Goal: Task Accomplishment & Management: Manage account settings

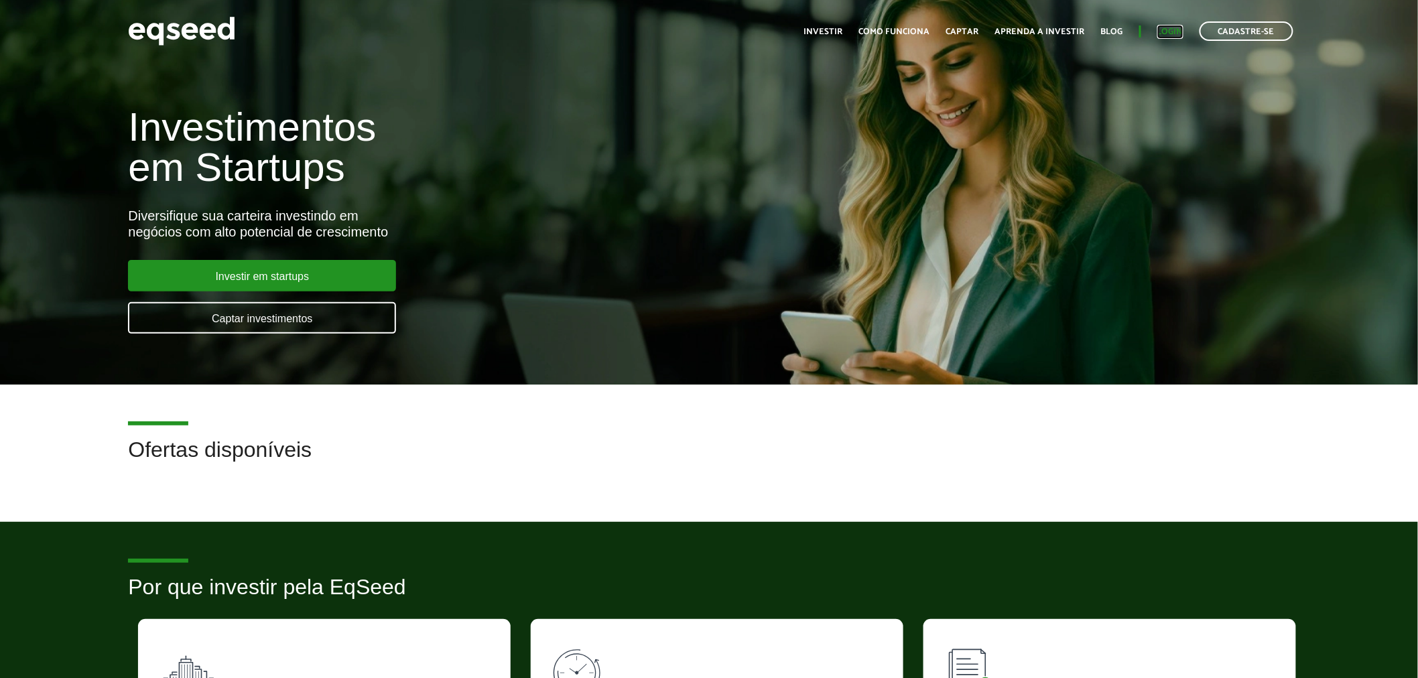
click at [1167, 31] on link "Login" at bounding box center [1170, 31] width 26 height 9
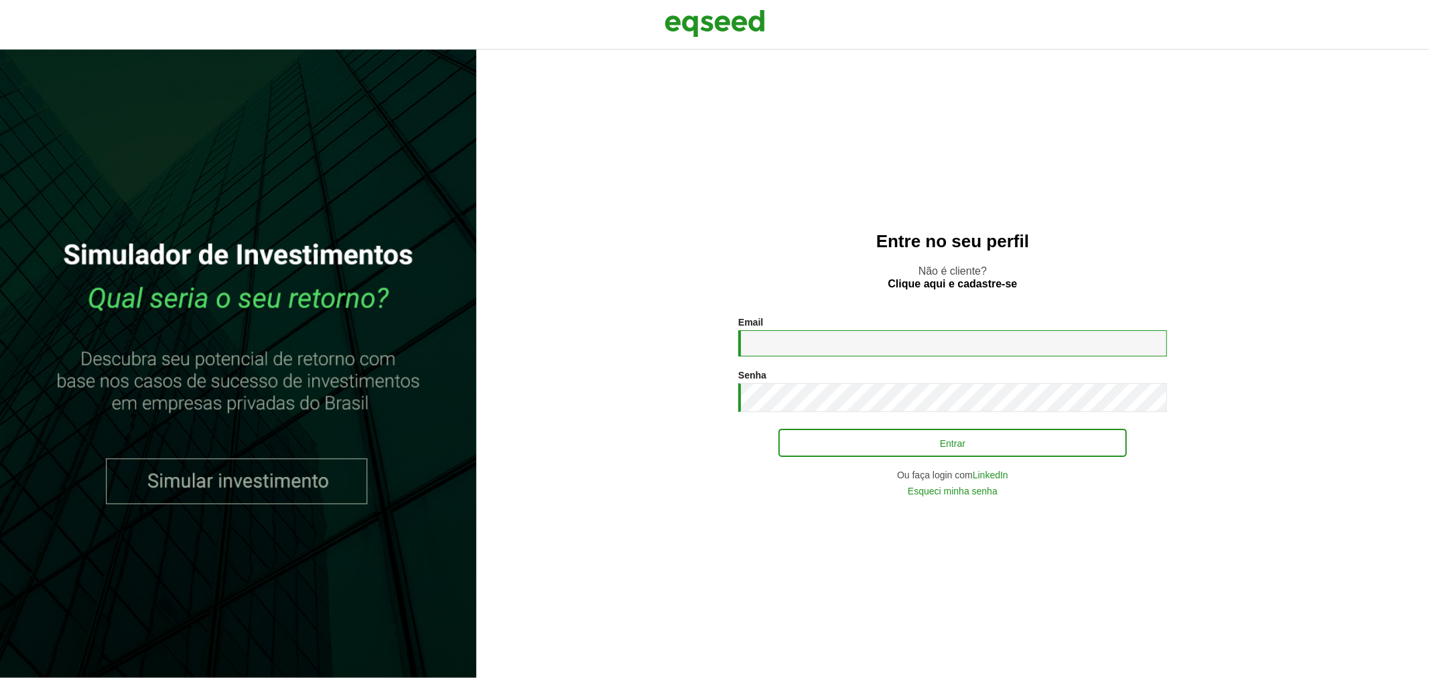
type input "**********"
click at [861, 452] on button "Entrar" at bounding box center [953, 442] width 348 height 25
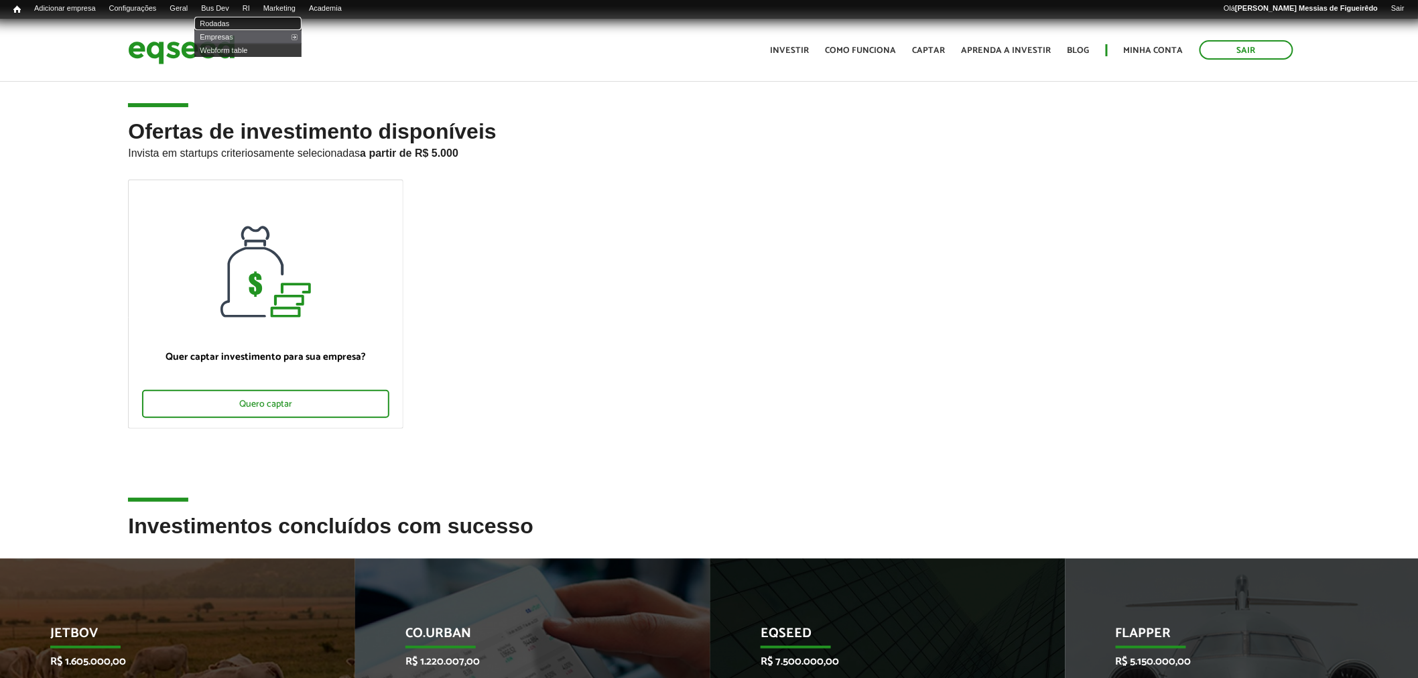
click at [224, 18] on link "Rodadas" at bounding box center [247, 23] width 107 height 13
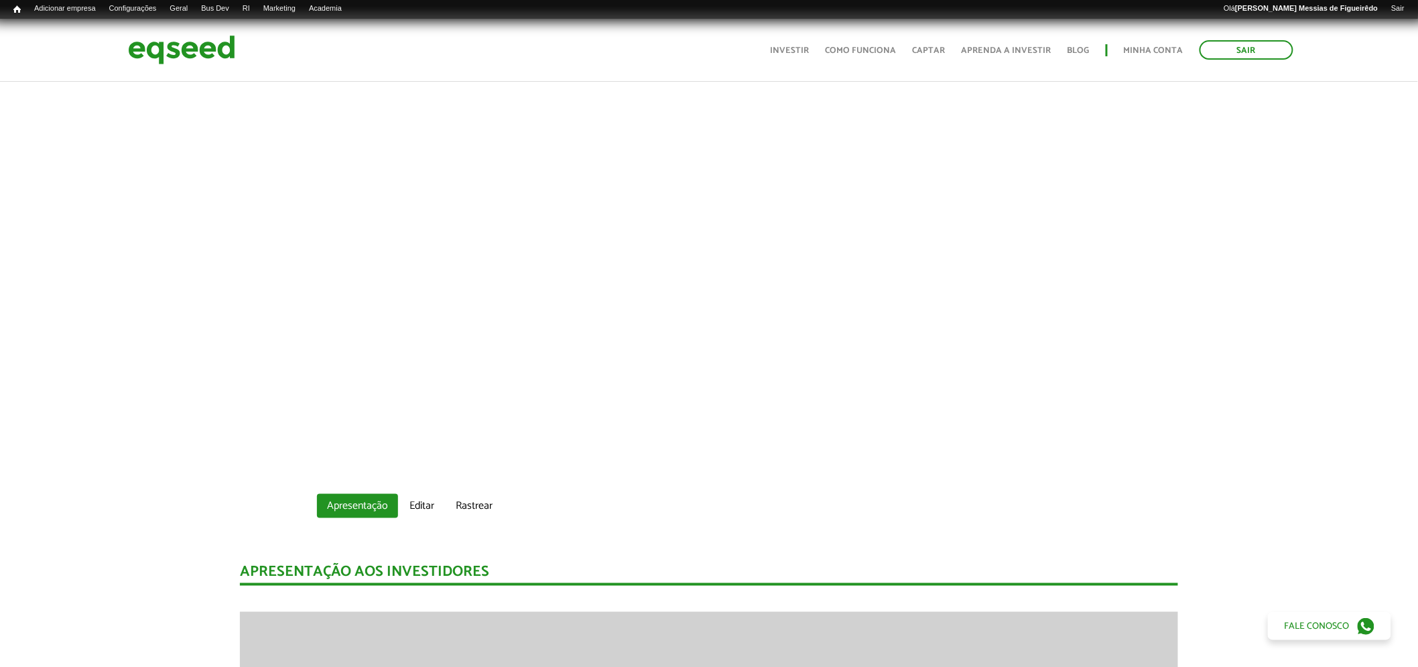
scroll to position [519, 0]
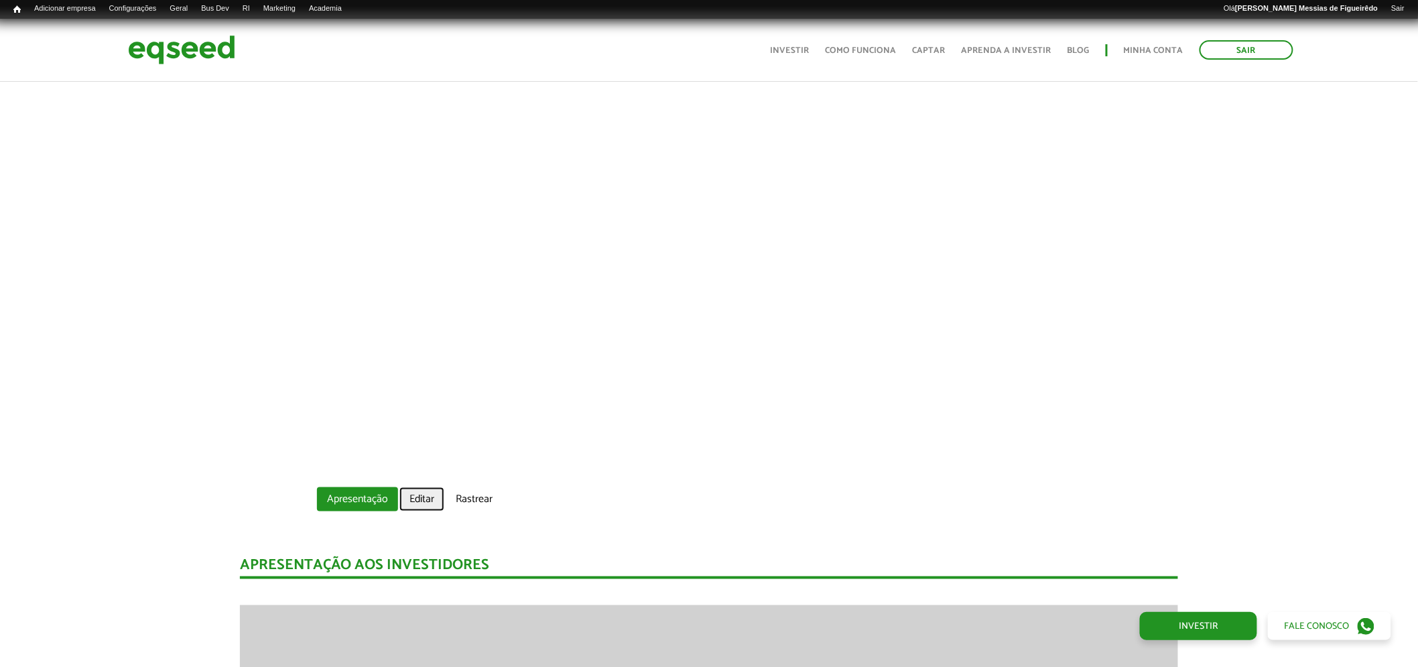
click at [420, 501] on link "Editar" at bounding box center [421, 499] width 45 height 24
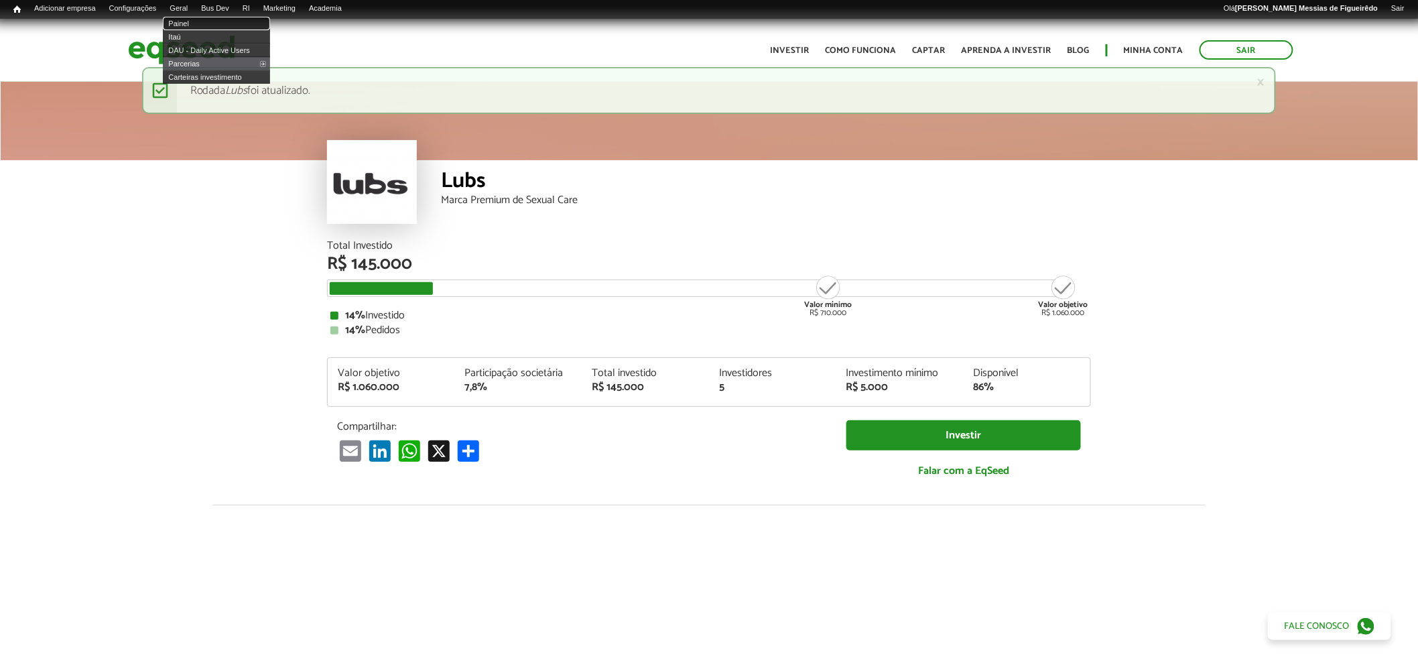
click at [194, 23] on link "Painel" at bounding box center [216, 23] width 107 height 13
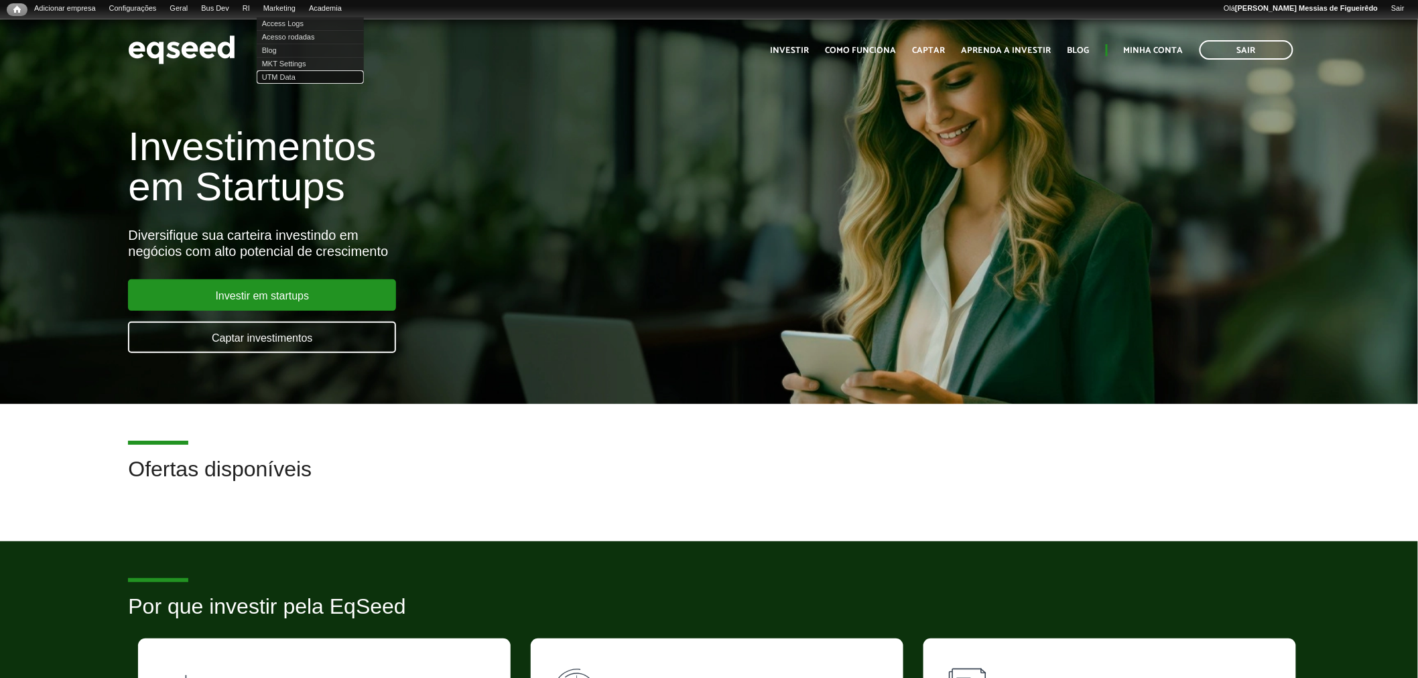
click at [289, 74] on link "UTM Data" at bounding box center [310, 76] width 107 height 13
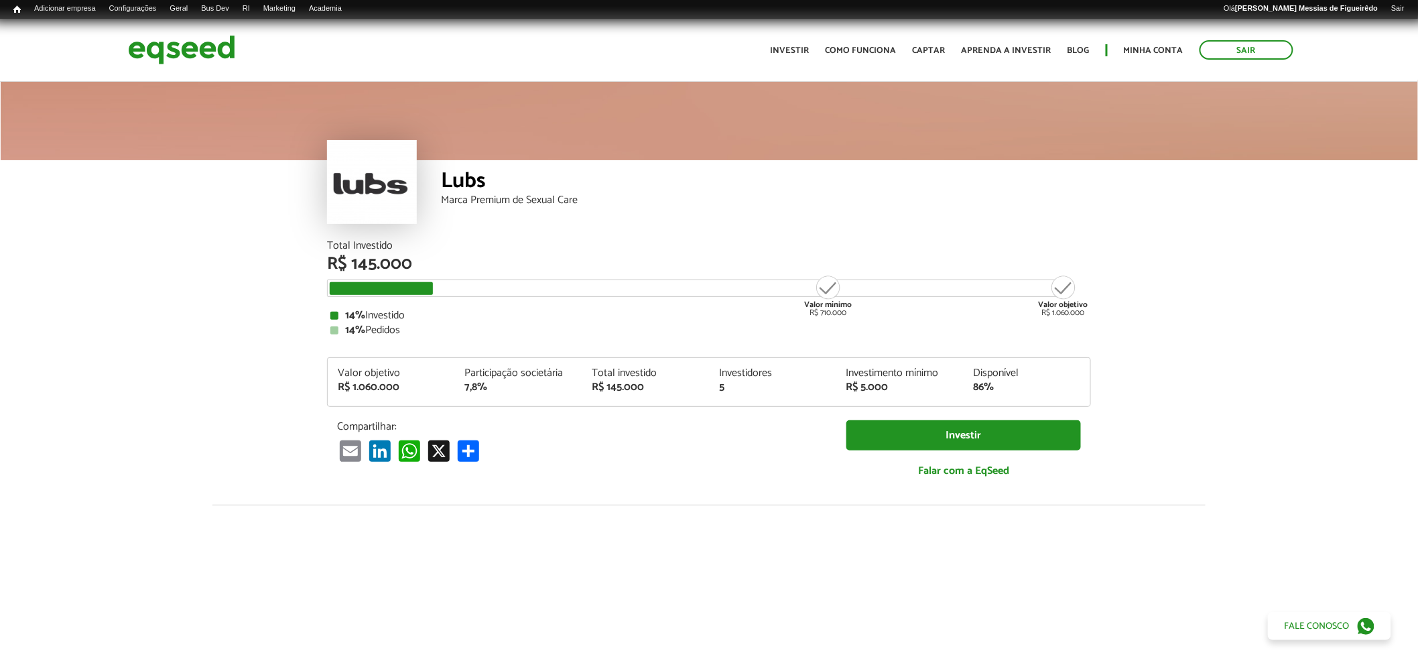
drag, startPoint x: 360, startPoint y: 179, endPoint x: 233, endPoint y: 268, distance: 154.8
click at [233, 268] on article "Lubs Marca Premium de Sexual Care Total Investido R$ 145.000 Valor mínimo R$ 71…" at bounding box center [709, 521] width 1418 height 882
drag, startPoint x: 384, startPoint y: 163, endPoint x: 193, endPoint y: 285, distance: 226.2
click at [193, 284] on article "Lubs Marca Premium de Sexual Care Total Investido R$ 145.000 Valor mínimo R$ 71…" at bounding box center [709, 521] width 1418 height 882
click at [193, 18] on link "Painel" at bounding box center [216, 23] width 107 height 13
